Goal: Find specific page/section: Find specific page/section

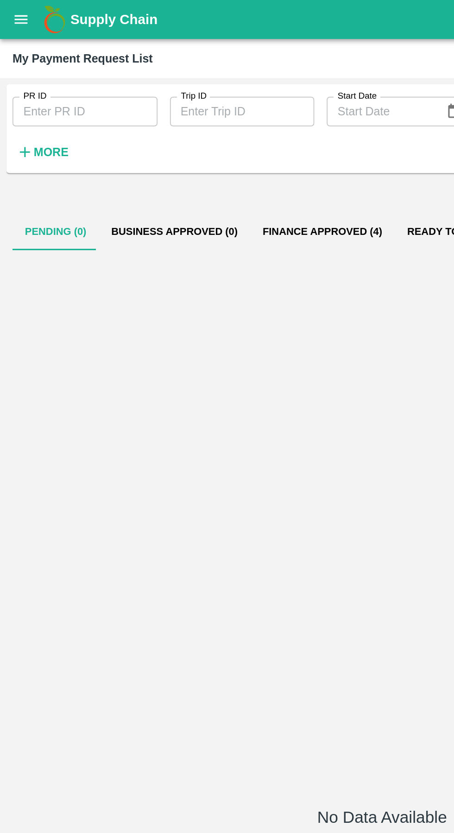
click at [13, 12] on icon "open drawer" at bounding box center [13, 11] width 8 height 5
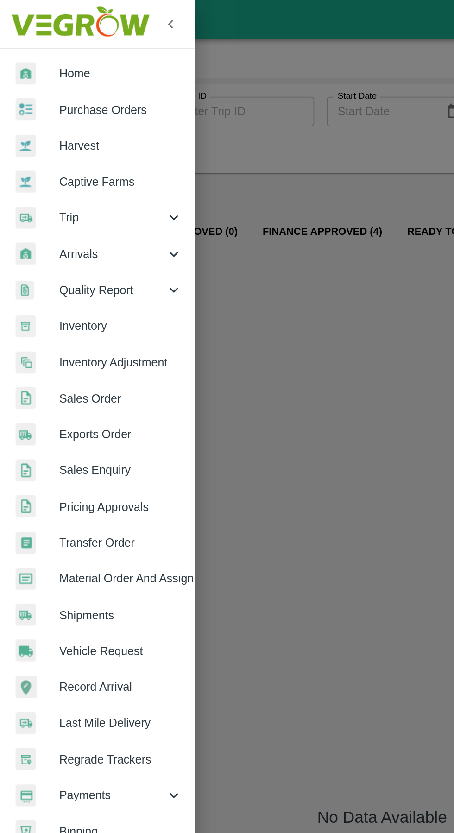
click at [51, 130] on span "Trip" at bounding box center [66, 129] width 63 height 10
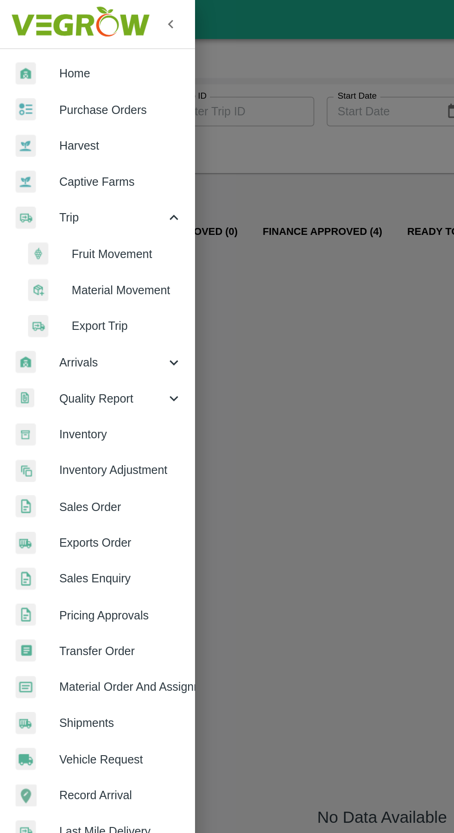
click at [63, 151] on span "Fruit Movement" at bounding box center [76, 151] width 66 height 10
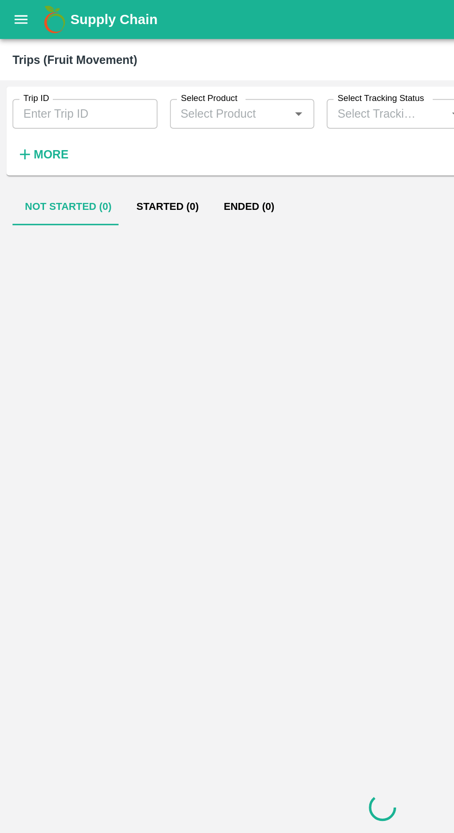
click at [38, 65] on input "Trip ID" at bounding box center [50, 68] width 86 height 18
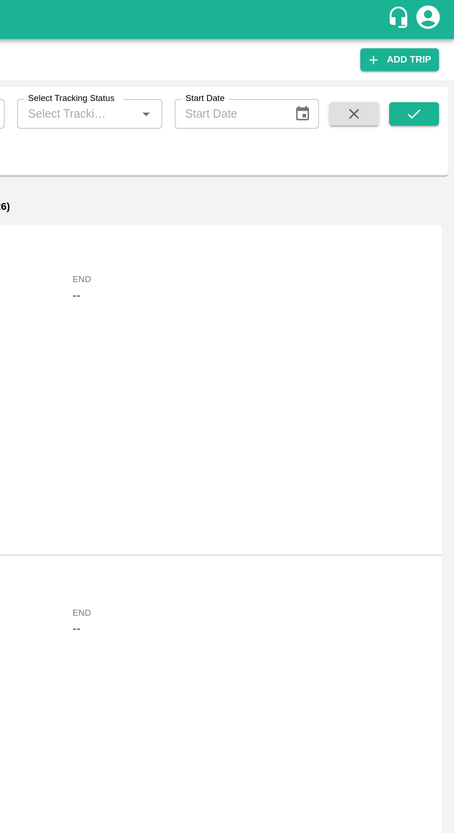
type input "89850"
click at [427, 64] on icon "submit" at bounding box center [430, 68] width 10 height 10
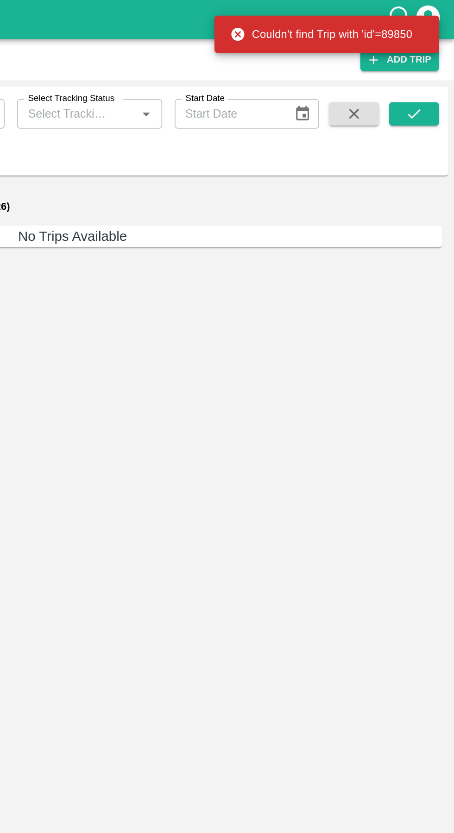
click at [425, 68] on icon "submit" at bounding box center [430, 68] width 10 height 10
click at [430, 68] on icon "submit" at bounding box center [430, 68] width 10 height 10
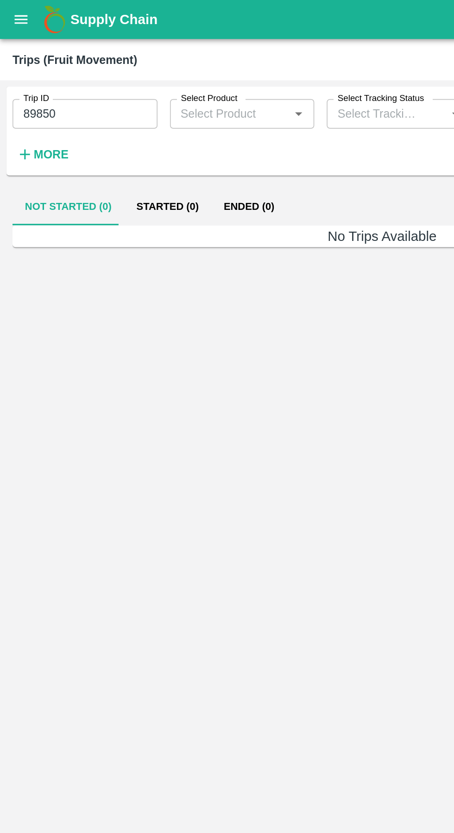
click at [13, 13] on icon "open drawer" at bounding box center [13, 11] width 8 height 5
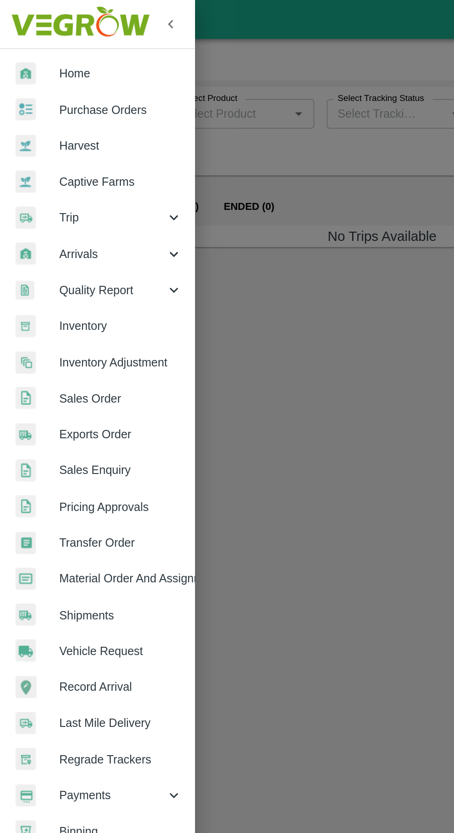
click at [50, 131] on span "Trip" at bounding box center [66, 129] width 63 height 10
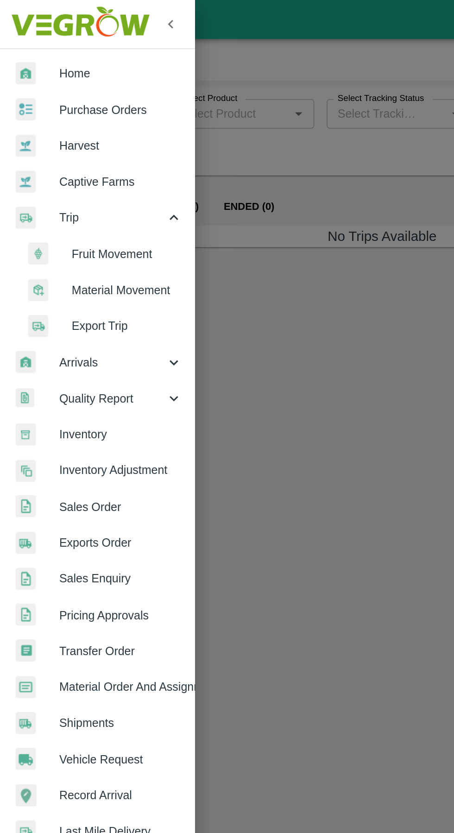
click at [57, 146] on span "Fruit Movement" at bounding box center [76, 151] width 66 height 10
